Goal: Task Accomplishment & Management: Complete application form

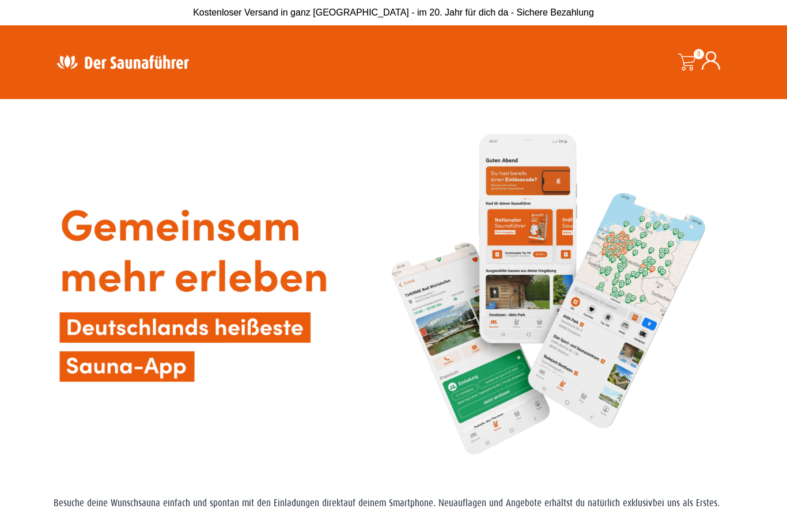
click at [696, 54] on span "0" at bounding box center [698, 54] width 10 height 10
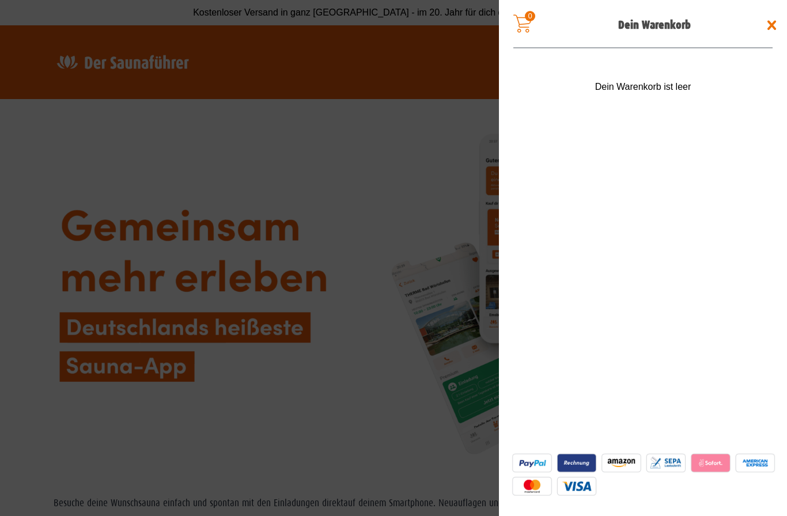
click at [771, 22] on span at bounding box center [771, 25] width 18 height 18
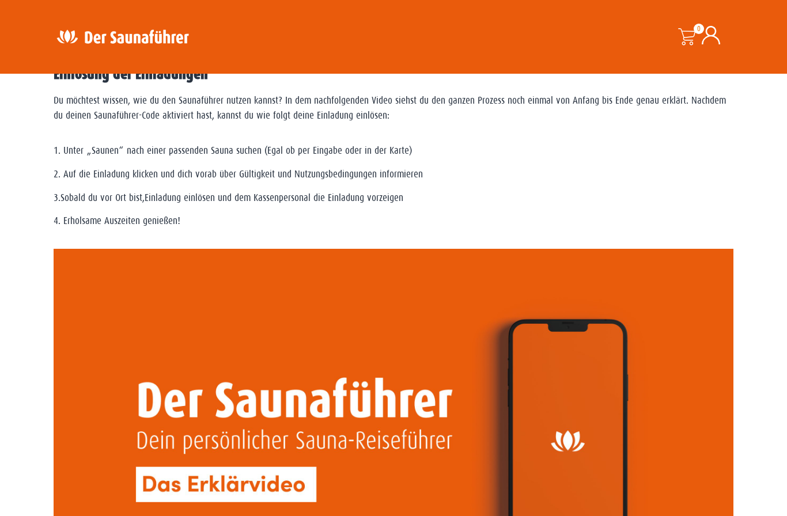
scroll to position [797, 0]
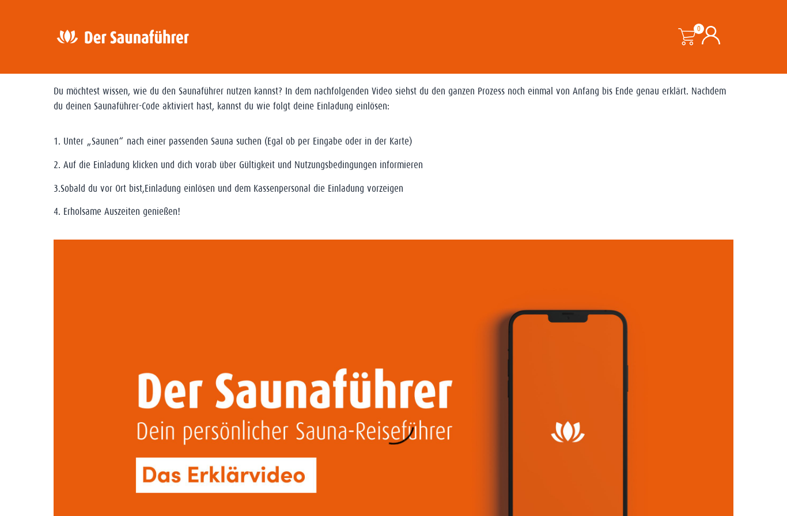
click at [717, 42] on icon at bounding box center [710, 35] width 18 height 18
click at [719, 41] on icon at bounding box center [710, 35] width 18 height 18
click at [718, 32] on icon at bounding box center [710, 35] width 18 height 18
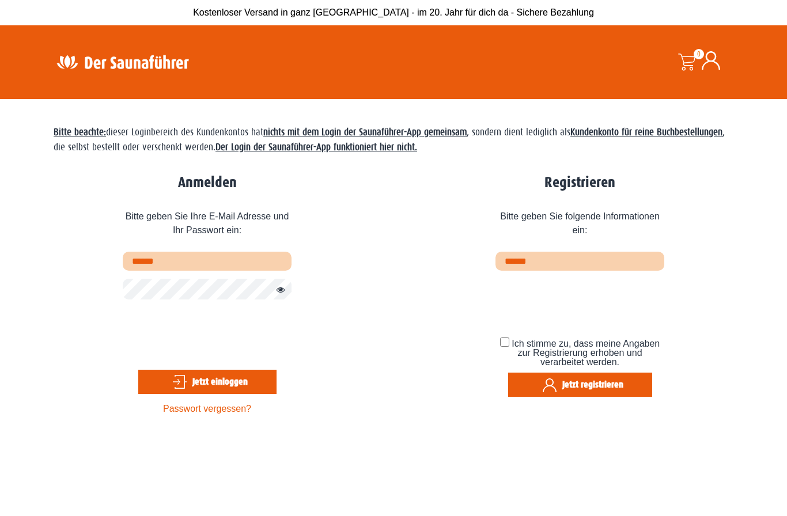
click at [236, 262] on input "text" at bounding box center [207, 261] width 169 height 19
type input "*"
type input "**********"
click at [344, 308] on div "**********" at bounding box center [393, 296] width 679 height 255
click at [276, 297] on button "Passwort anzeigen" at bounding box center [277, 290] width 15 height 14
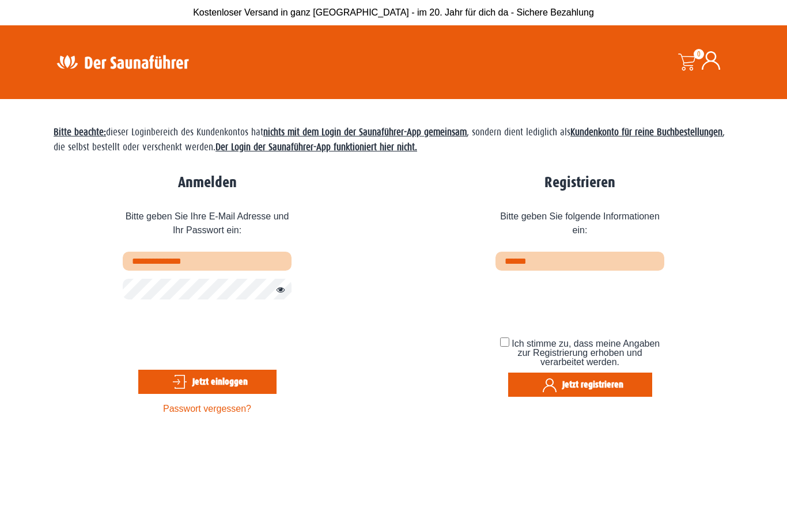
click at [250, 390] on button "Jetzt einloggen" at bounding box center [207, 382] width 138 height 24
click at [208, 390] on button "Jetzt einloggen" at bounding box center [207, 382] width 138 height 24
click at [576, 257] on input "email" at bounding box center [579, 261] width 169 height 19
click at [632, 384] on button "Jetzt registrieren" at bounding box center [580, 385] width 144 height 24
click at [530, 265] on input "**********" at bounding box center [579, 261] width 169 height 19
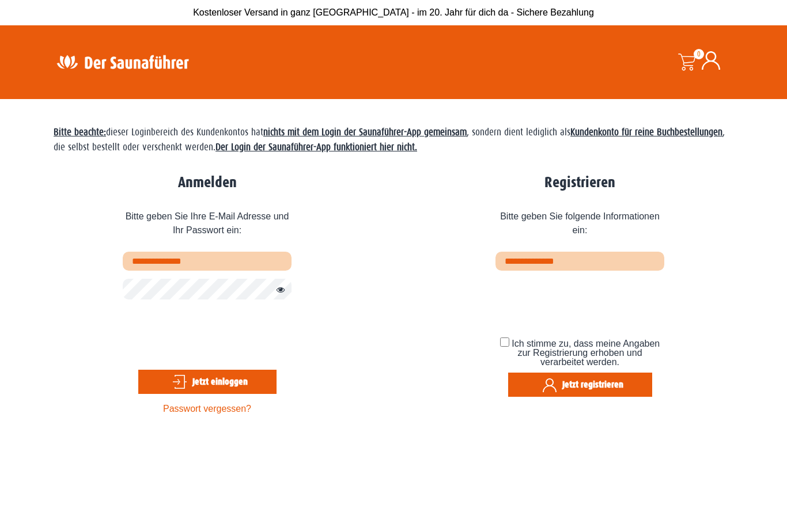
type input "**********"
click at [618, 382] on button "Jetzt registrieren" at bounding box center [580, 385] width 144 height 24
click at [199, 394] on button "Jetzt einloggen" at bounding box center [207, 382] width 138 height 24
click at [631, 376] on button "Jetzt registrieren" at bounding box center [580, 385] width 144 height 24
click at [202, 379] on button "Jetzt einloggen" at bounding box center [207, 382] width 138 height 24
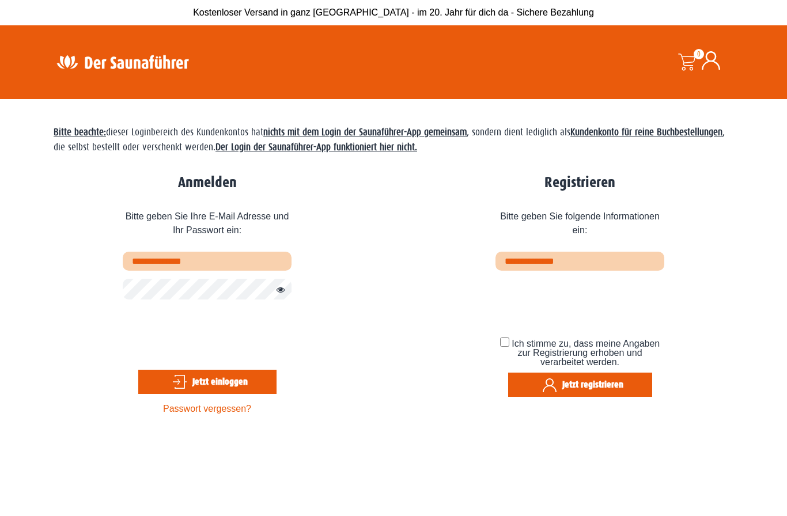
click at [710, 59] on icon at bounding box center [710, 60] width 18 height 18
